Goal: Navigation & Orientation: Find specific page/section

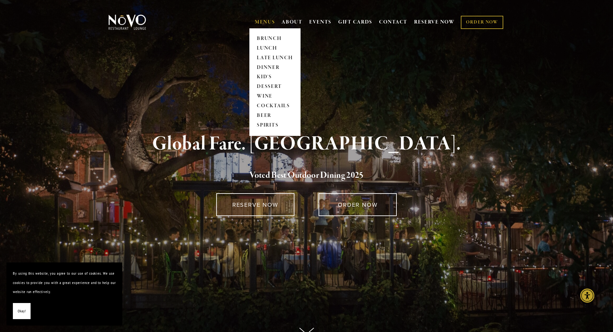
click at [268, 21] on link "MENUS" at bounding box center [265, 22] width 20 height 6
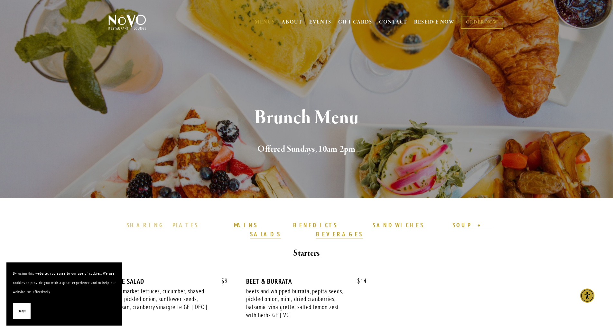
click at [199, 225] on strong "SHARING PLATES" at bounding box center [162, 225] width 72 height 8
click at [254, 228] on strong "MAINS" at bounding box center [246, 225] width 24 height 8
